Goal: Find specific page/section: Find specific page/section

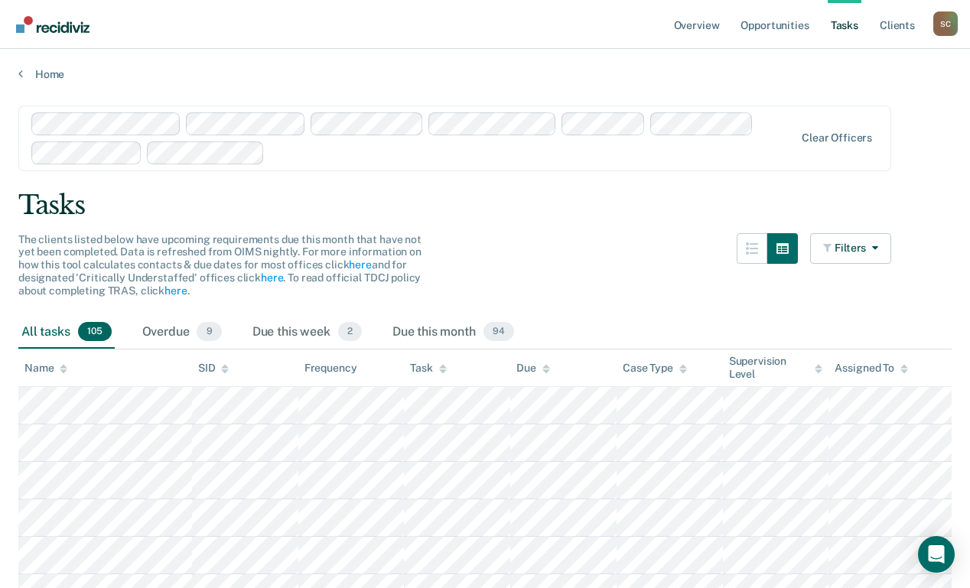
click at [840, 26] on link "Tasks" at bounding box center [845, 24] width 34 height 49
click at [771, 24] on link "Opportunities" at bounding box center [775, 24] width 74 height 49
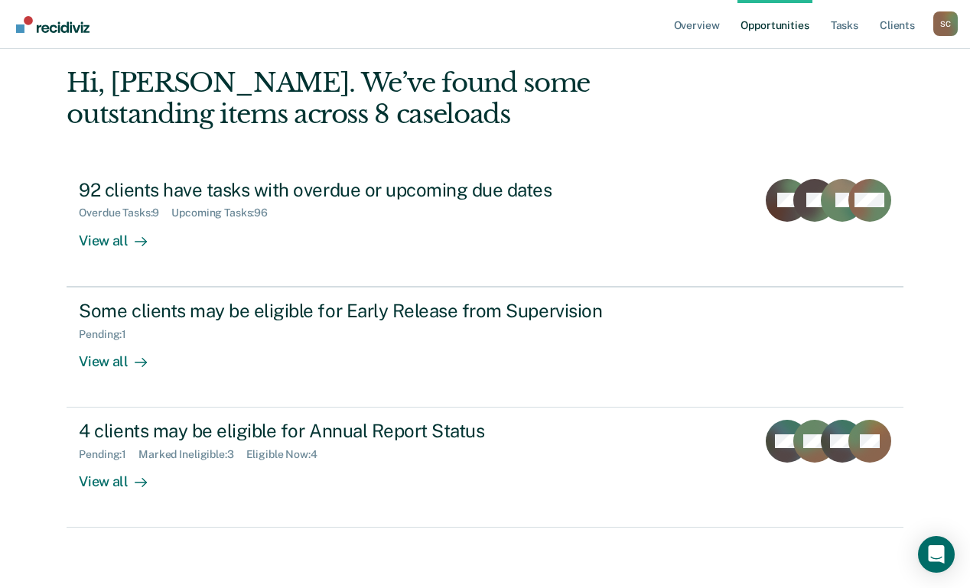
scroll to position [91, 0]
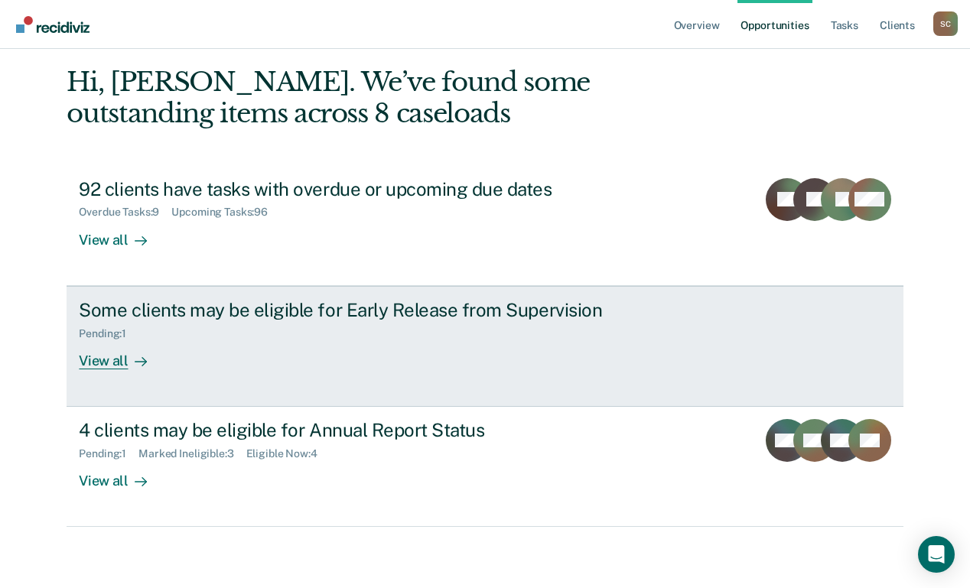
click at [295, 370] on link "Some clients may be eligible for Early Release from Supervision Pending : 1 Vie…" at bounding box center [485, 346] width 836 height 121
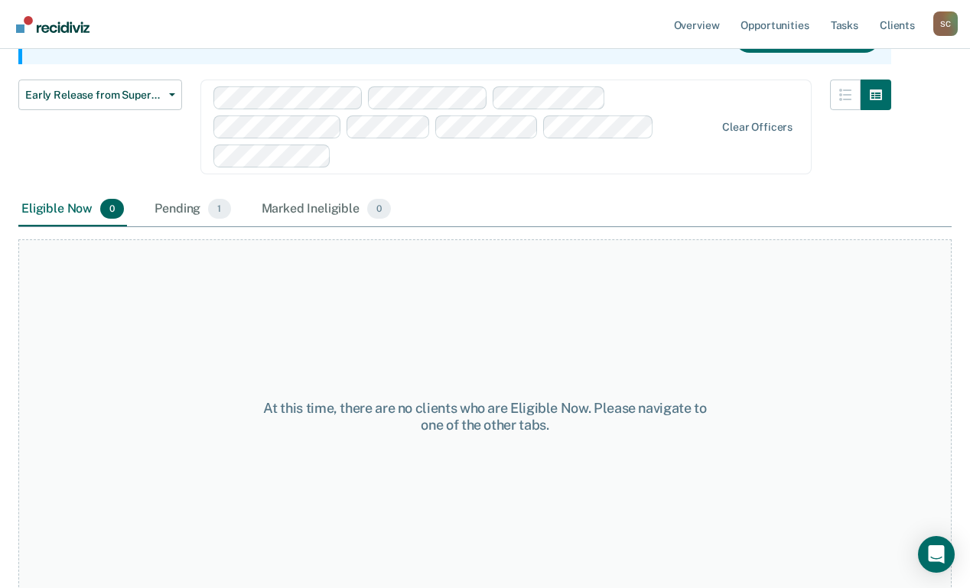
scroll to position [187, 0]
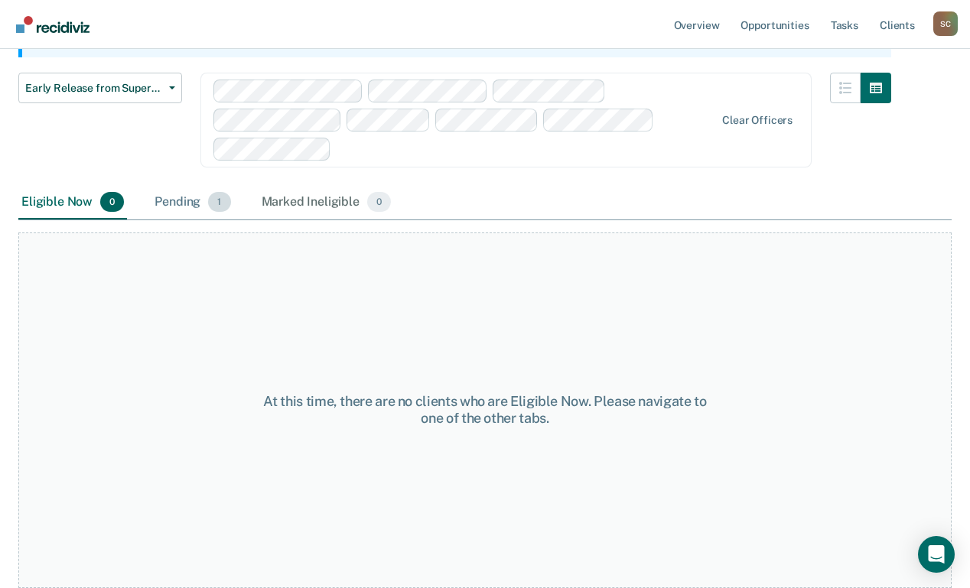
click at [182, 205] on div "Pending 1" at bounding box center [192, 203] width 82 height 34
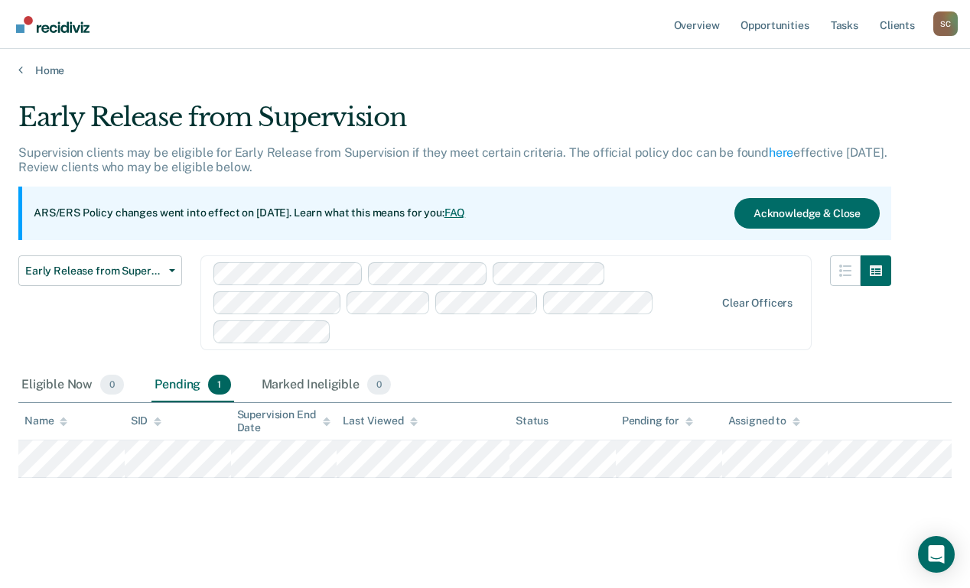
click at [428, 41] on nav "Overview Opportunities Tasks Client s Sabrina Callesto S C Profile How it works…" at bounding box center [485, 24] width 970 height 49
